Goal: Transaction & Acquisition: Purchase product/service

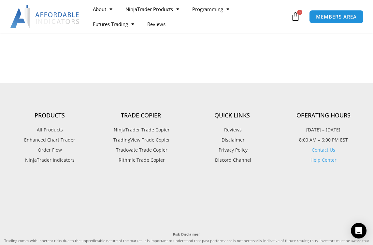
scroll to position [1666, 0]
click at [139, 157] on span "Rithmic Trade Copier" at bounding box center [141, 161] width 48 height 8
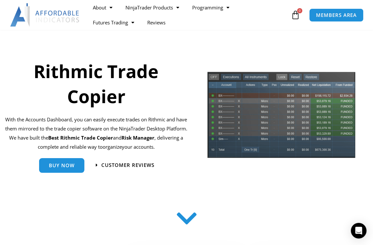
scroll to position [33, 0]
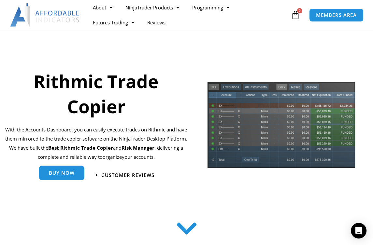
click at [69, 172] on span "Buy Now" at bounding box center [62, 173] width 26 height 5
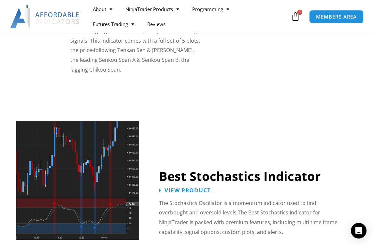
scroll to position [1334, 0]
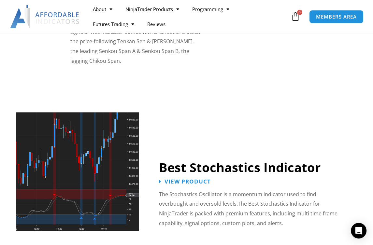
click at [342, 116] on div "Best Stochastics Indicator" at bounding box center [264, 146] width 211 height 60
